Goal: Information Seeking & Learning: Learn about a topic

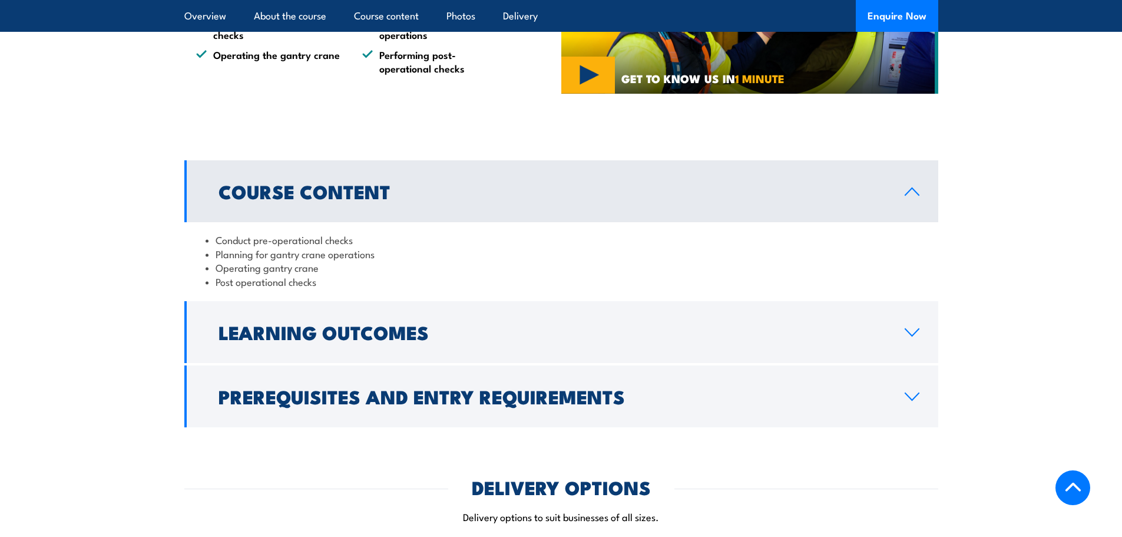
scroll to position [884, 0]
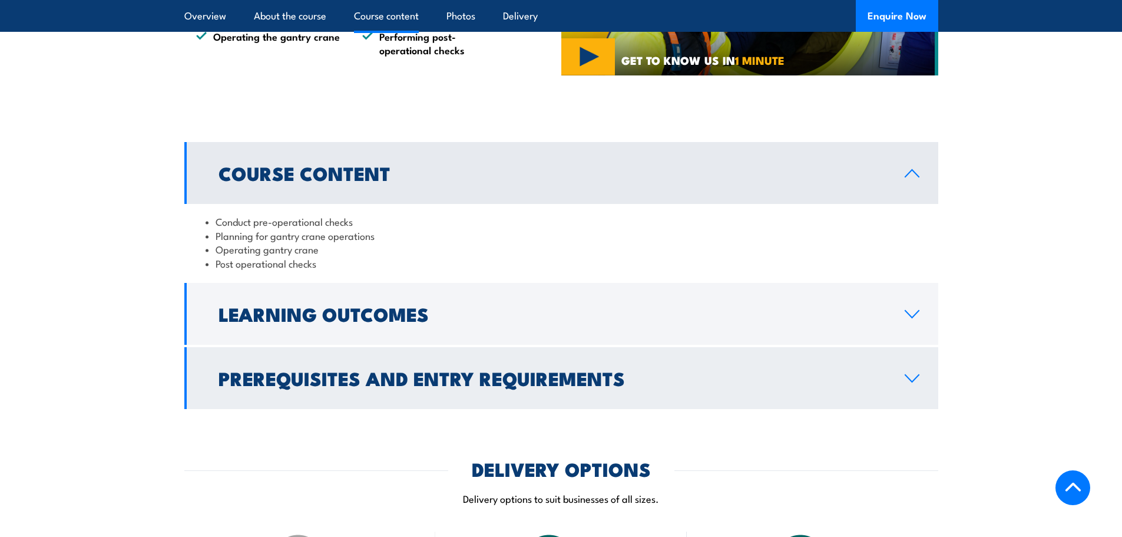
click at [303, 369] on h2 "Prerequisites and Entry Requirements" at bounding box center [553, 377] width 668 height 16
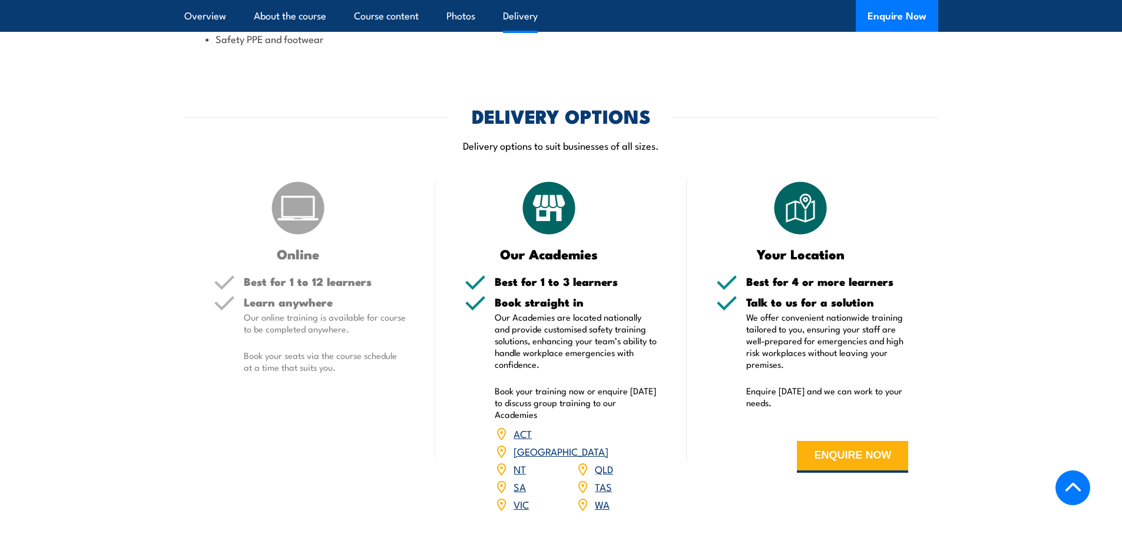
scroll to position [1355, 0]
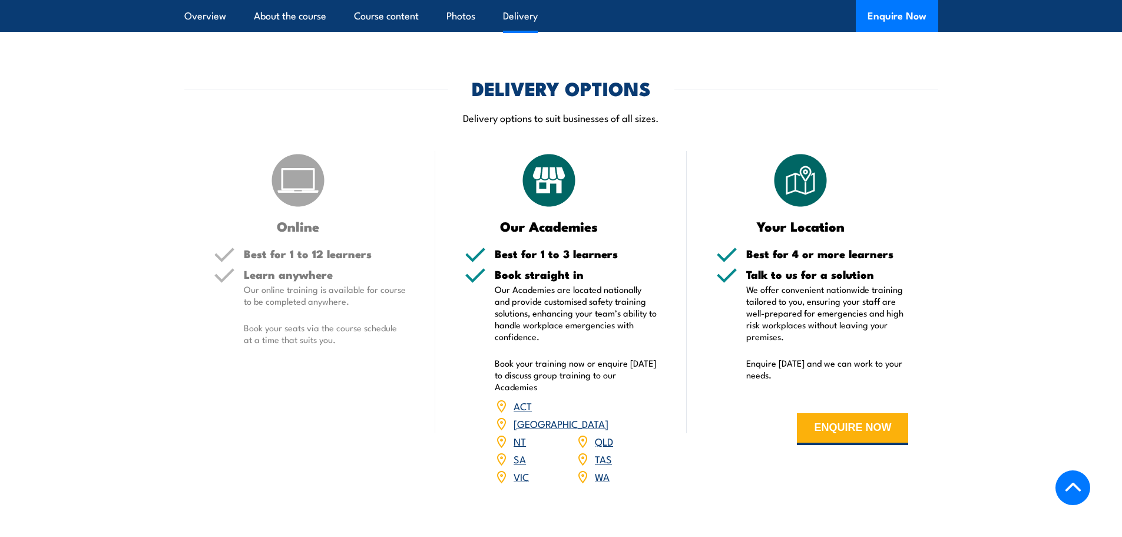
click at [597, 469] on link "WA" at bounding box center [602, 476] width 15 height 14
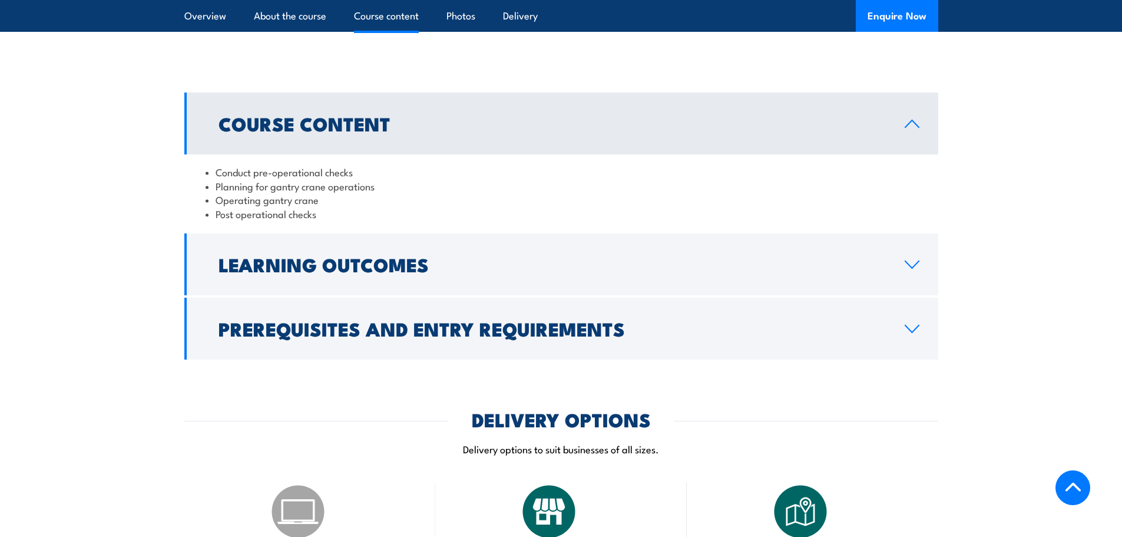
scroll to position [943, 0]
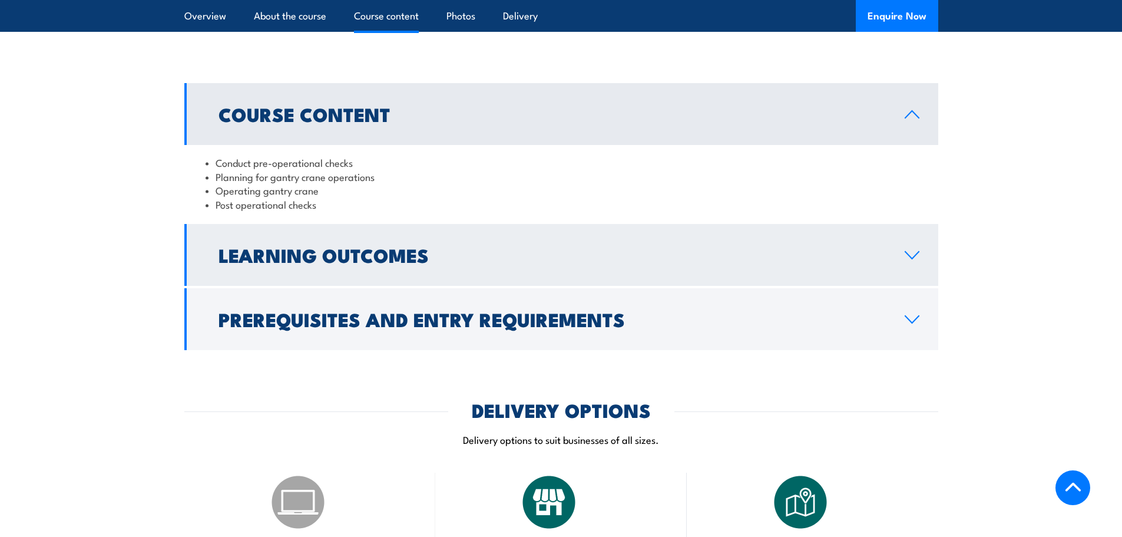
click at [309, 246] on h2 "Learning Outcomes" at bounding box center [553, 254] width 668 height 16
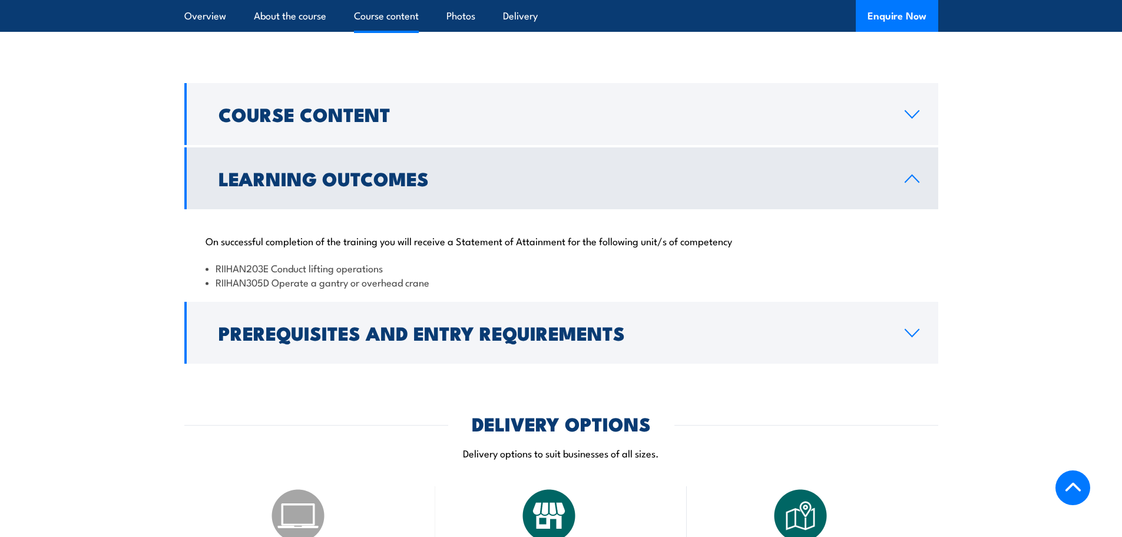
click at [317, 186] on h2 "Learning Outcomes" at bounding box center [553, 178] width 668 height 16
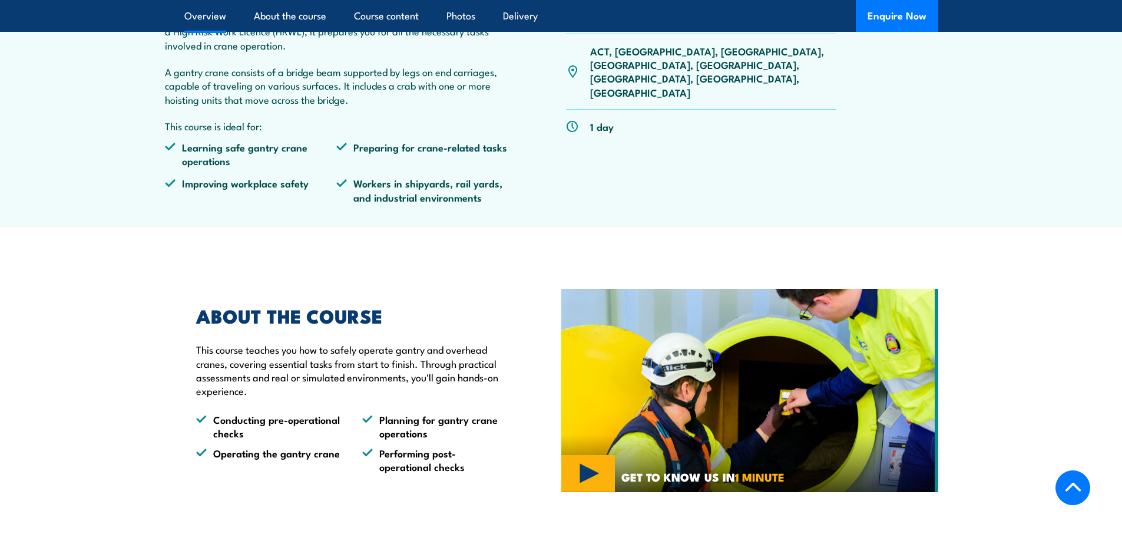
scroll to position [236, 0]
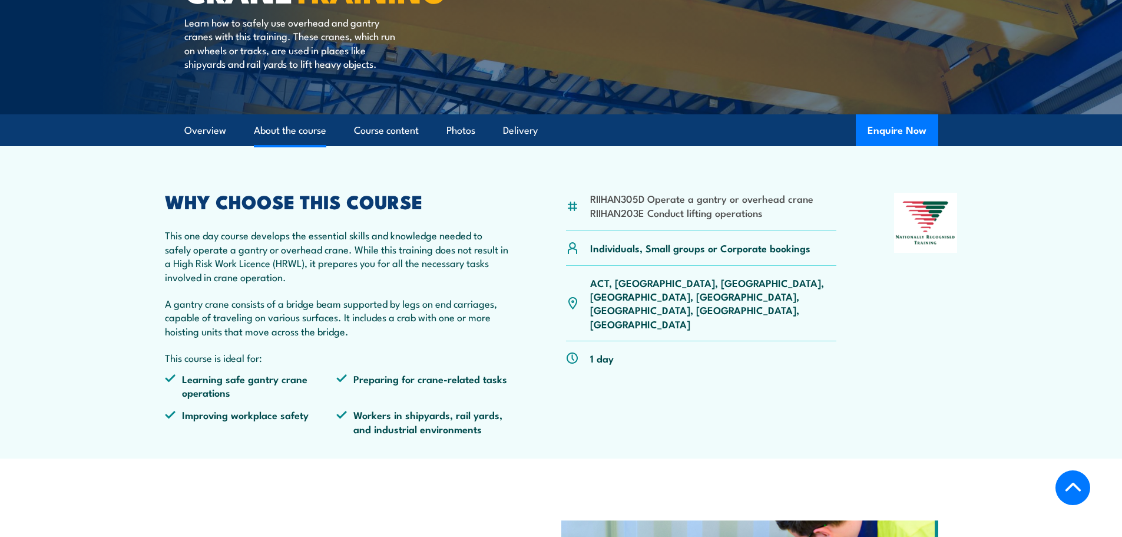
click at [306, 132] on link "About the course" at bounding box center [290, 130] width 72 height 31
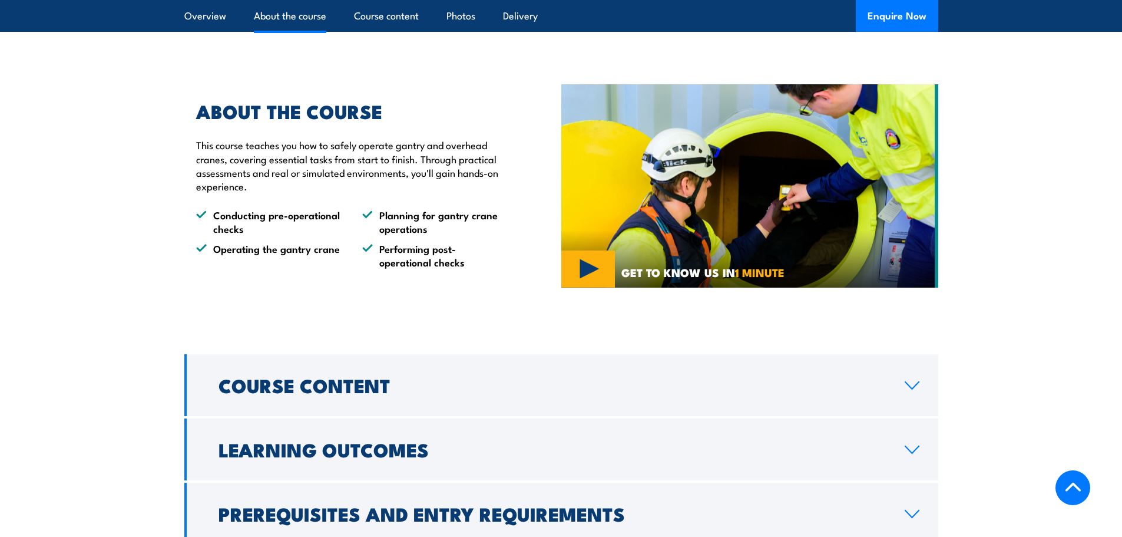
scroll to position [613, 0]
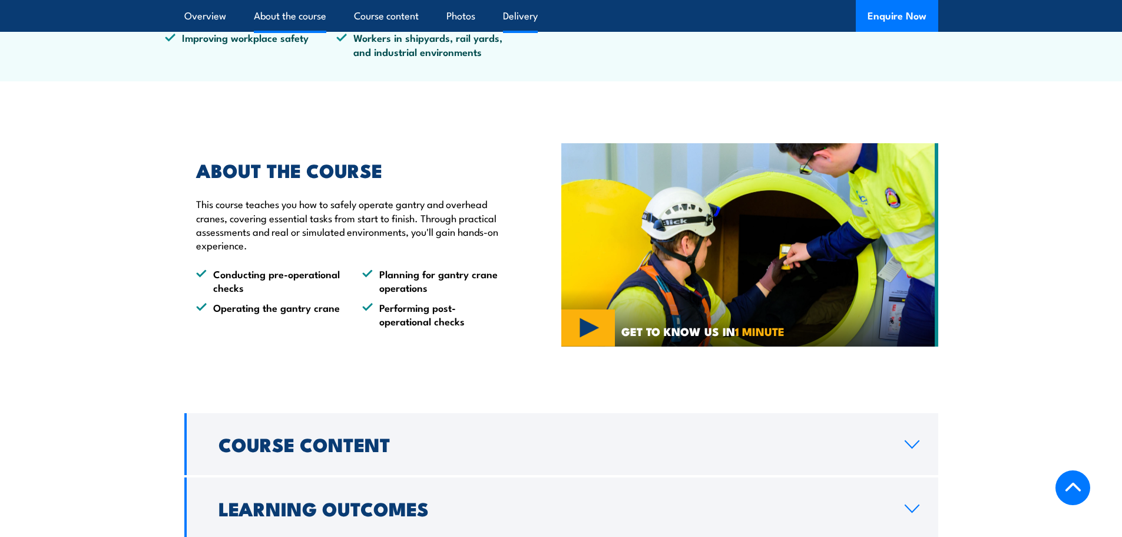
click at [519, 13] on link "Delivery" at bounding box center [520, 15] width 35 height 31
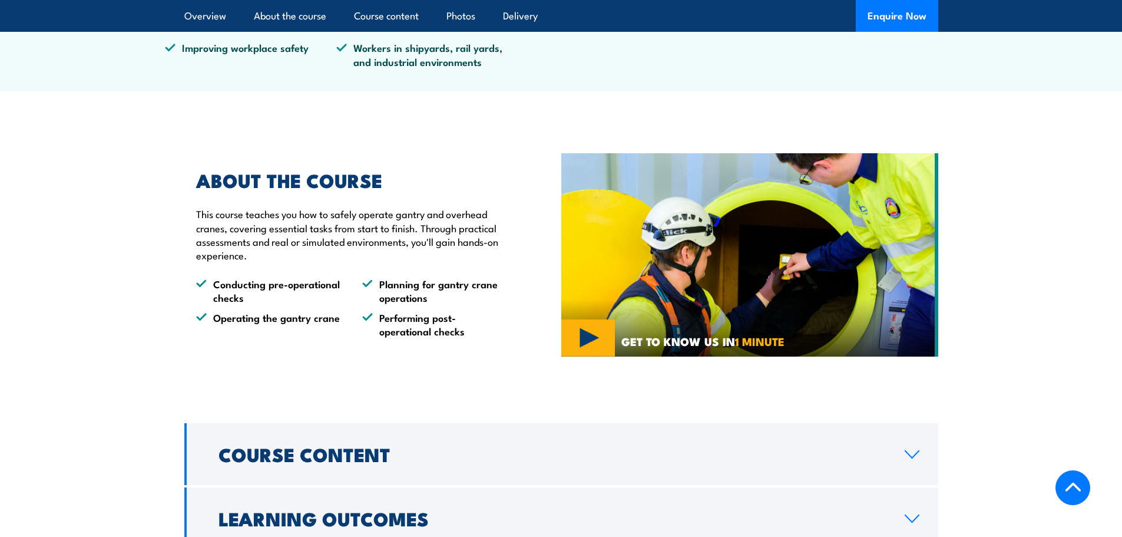
scroll to position [605, 0]
